Goal: Task Accomplishment & Management: Manage account settings

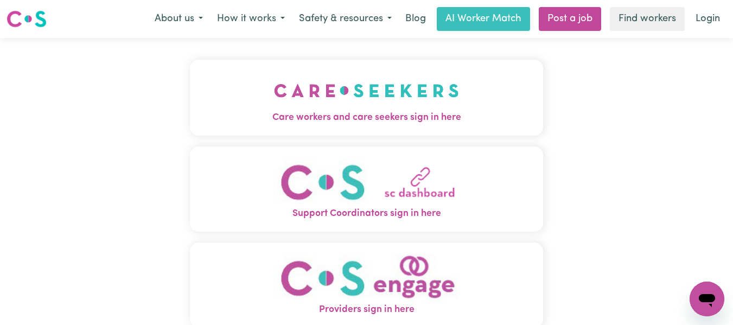
click at [387, 90] on img "Care workers and care seekers sign in here" at bounding box center [366, 90] width 185 height 40
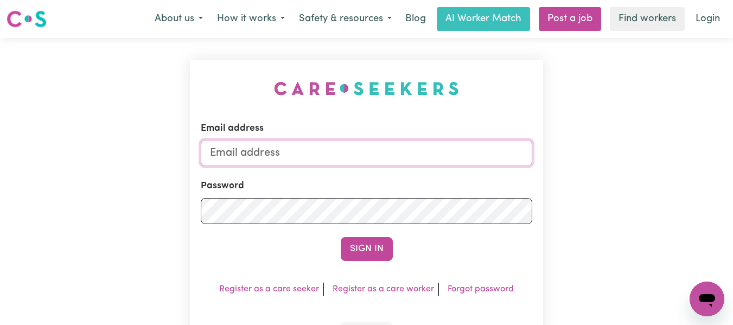
click at [358, 151] on input "Email address" at bounding box center [367, 153] width 332 height 26
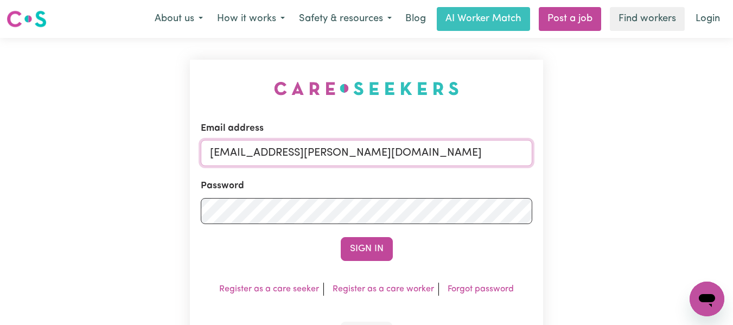
type input "[EMAIL_ADDRESS][PERSON_NAME][DOMAIN_NAME]"
click at [341, 237] on button "Sign In" at bounding box center [367, 249] width 52 height 24
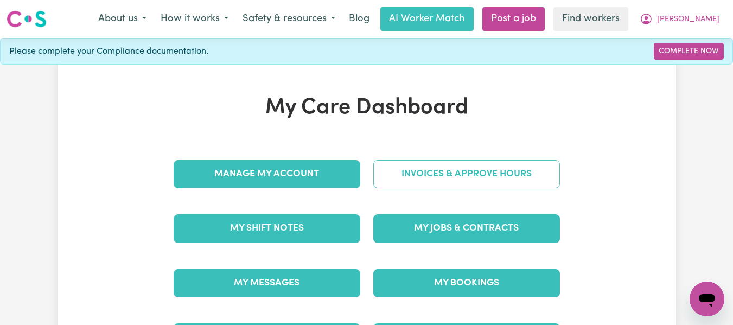
click at [426, 172] on link "Invoices & Approve Hours" at bounding box center [466, 174] width 187 height 28
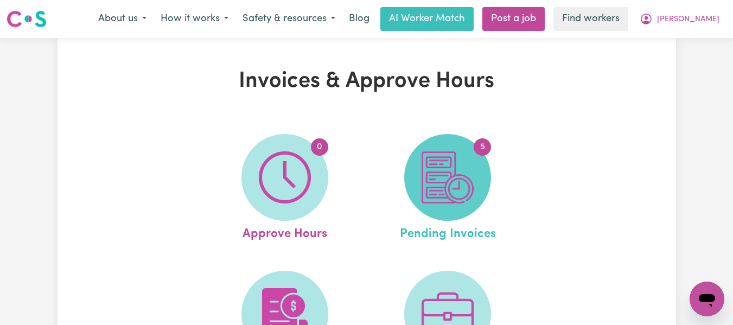
click at [451, 172] on img at bounding box center [447, 177] width 52 height 52
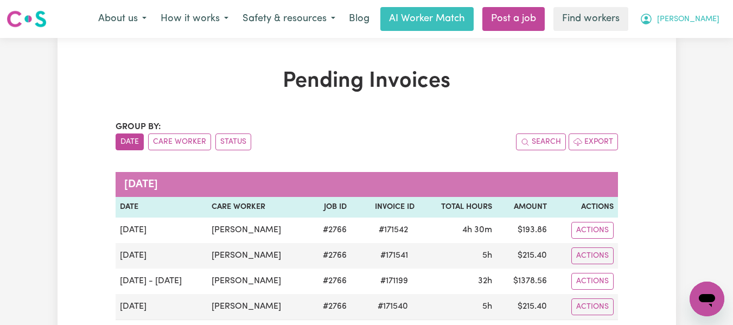
click at [704, 20] on span "[PERSON_NAME]" at bounding box center [688, 20] width 62 height 12
click at [669, 58] on link "Logout" at bounding box center [683, 62] width 86 height 21
